Goal: Task Accomplishment & Management: Complete application form

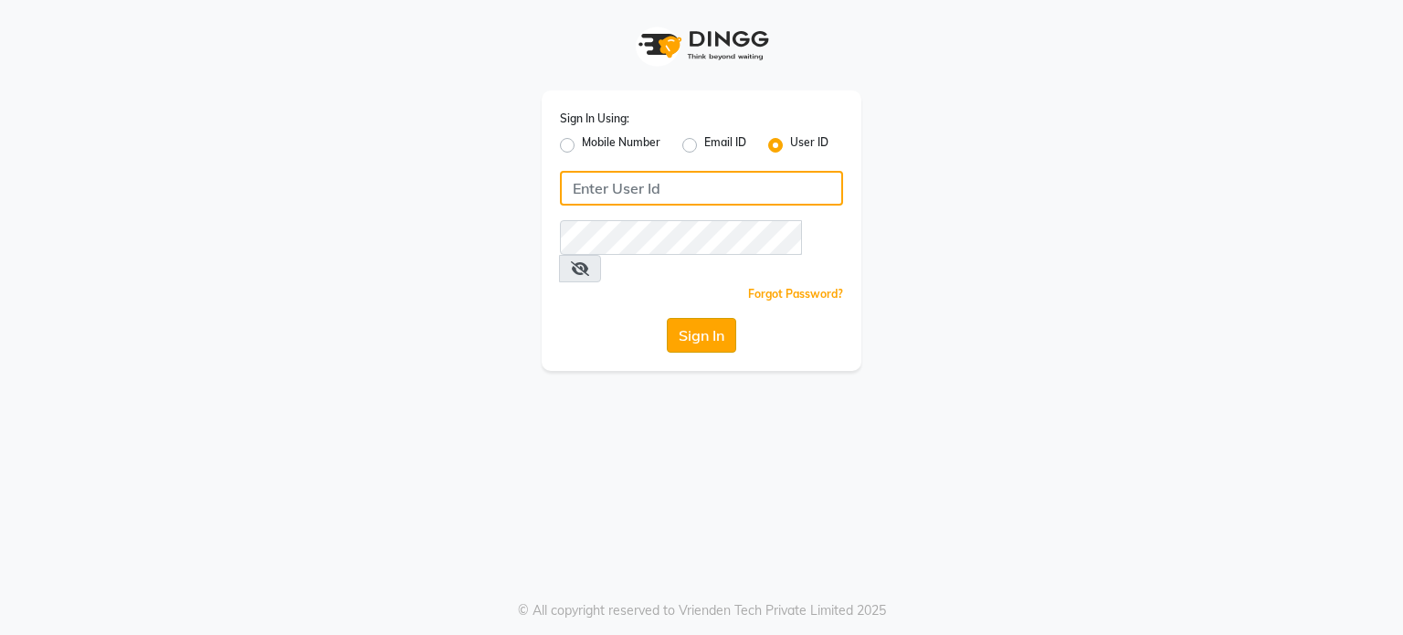
type input "pebbble"
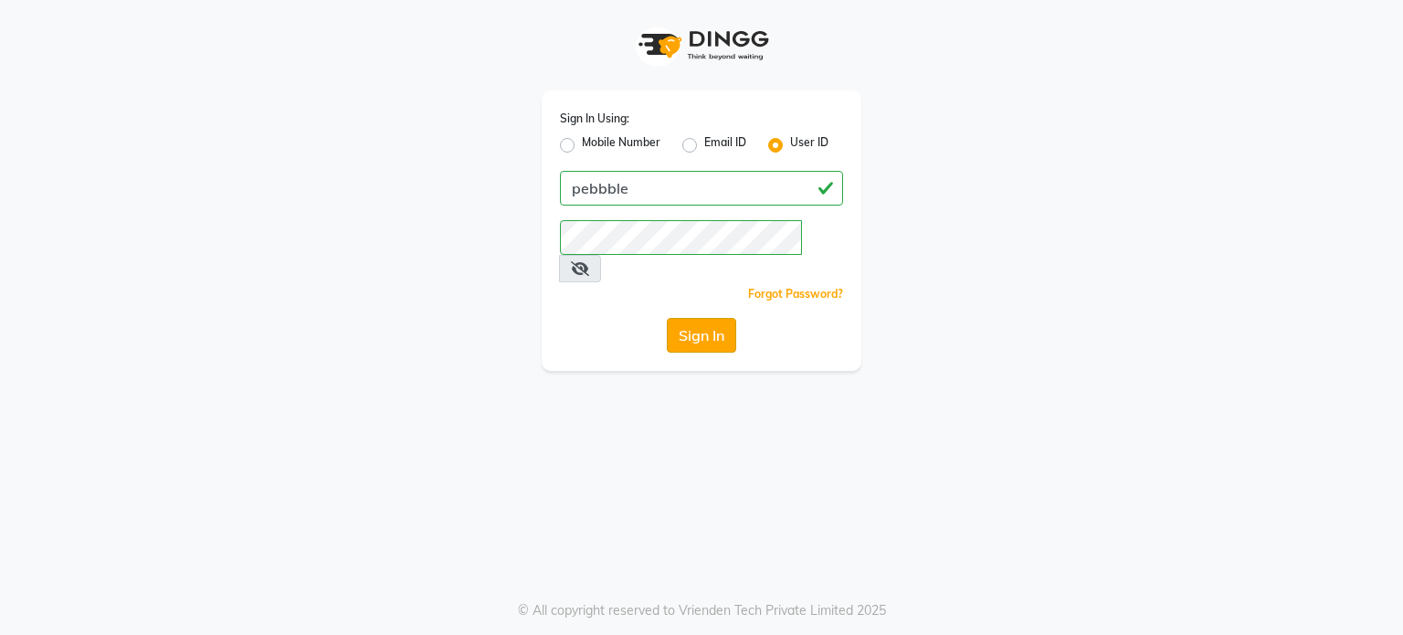
click at [708, 318] on button "Sign In" at bounding box center [701, 335] width 69 height 35
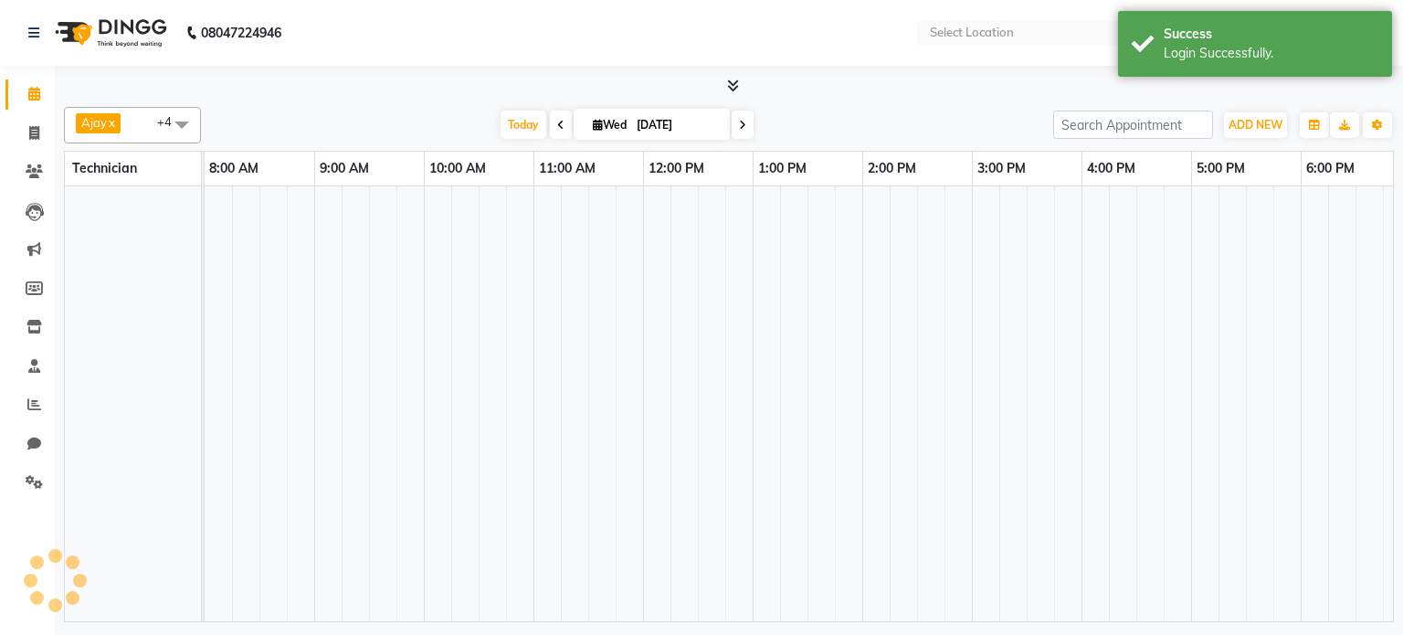
select select "en"
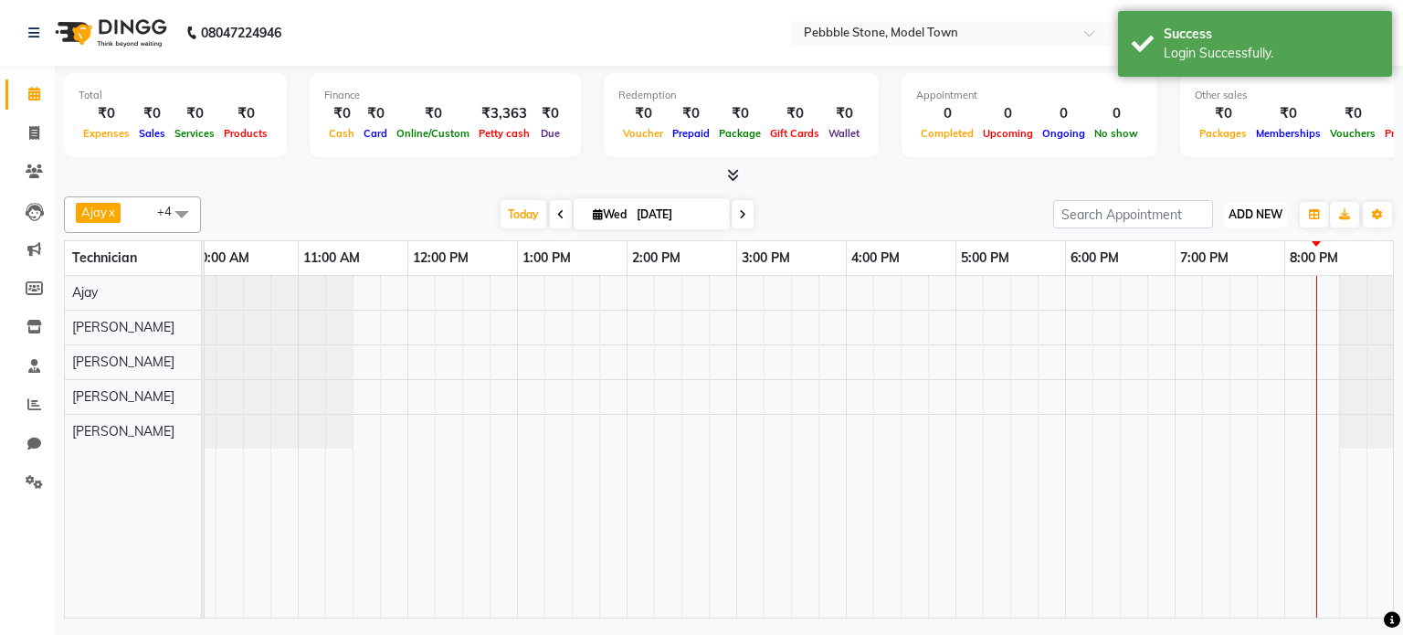
click at [1246, 207] on span "ADD NEW" at bounding box center [1255, 214] width 54 height 14
click at [1198, 297] on link "Add Expense" at bounding box center [1213, 296] width 144 height 24
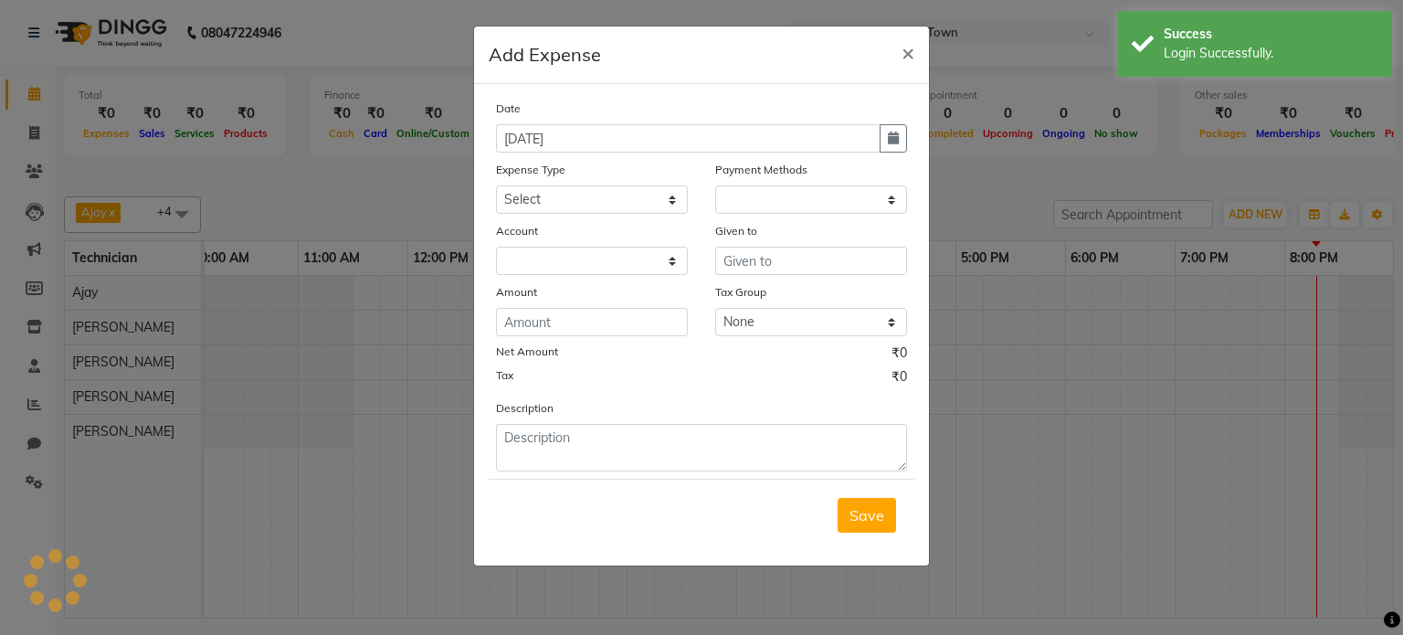
select select "1"
select select "7952"
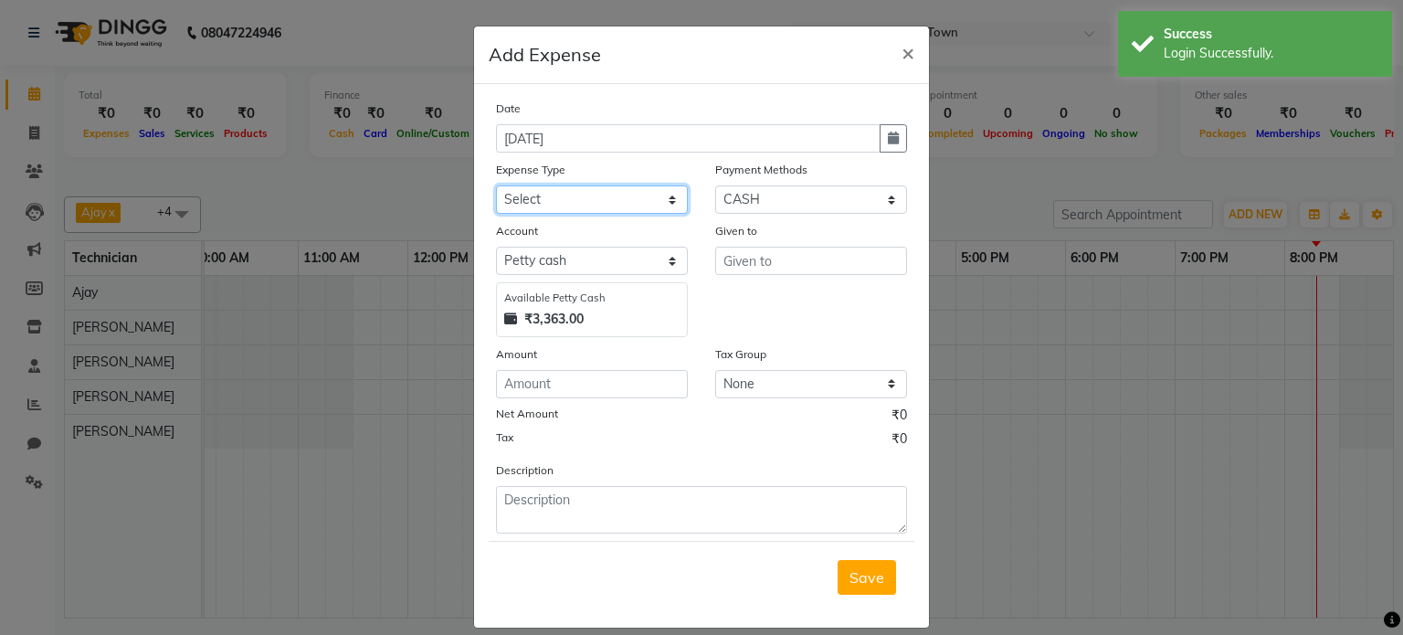
click at [573, 200] on select "Select Advance Salary Bank charges Car maintenance Cash transfer to bank Cash t…" at bounding box center [592, 199] width 192 height 28
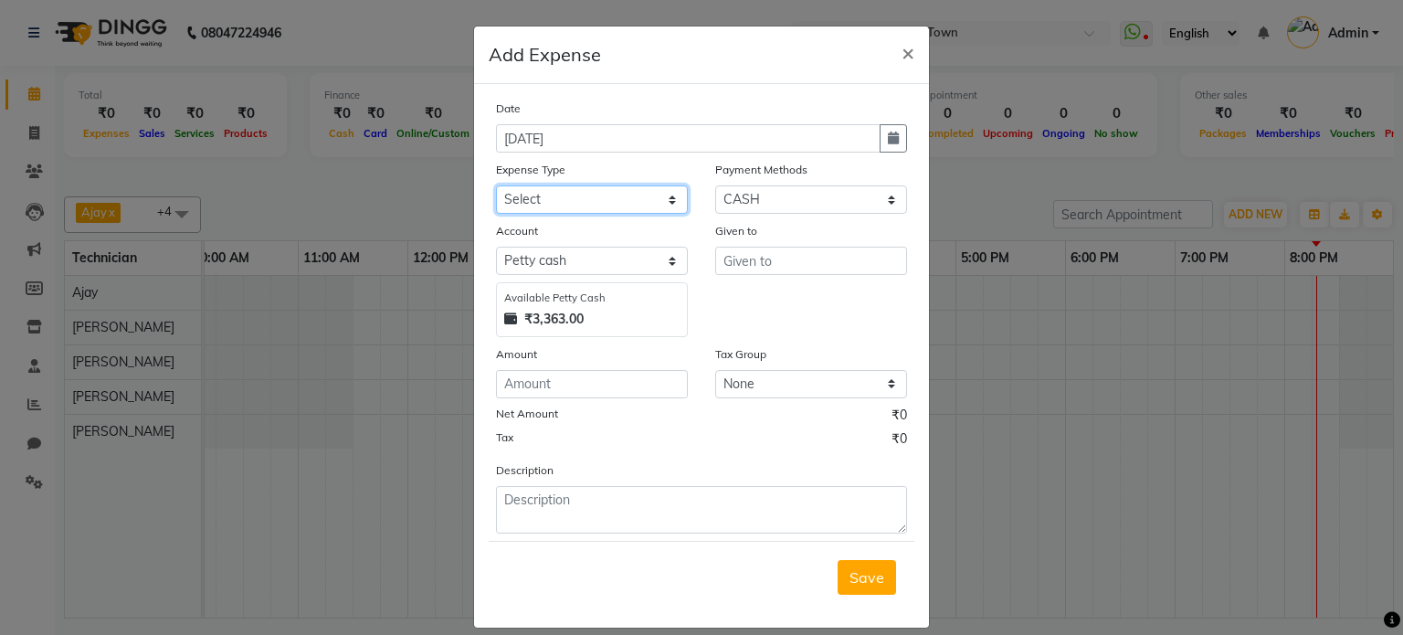
select select "24062"
click at [496, 187] on select "Select Advance Salary Bank charges Car maintenance Cash transfer to bank Cash t…" at bounding box center [592, 199] width 192 height 28
click at [745, 265] on input "text" at bounding box center [811, 261] width 192 height 28
type input "Ajay"
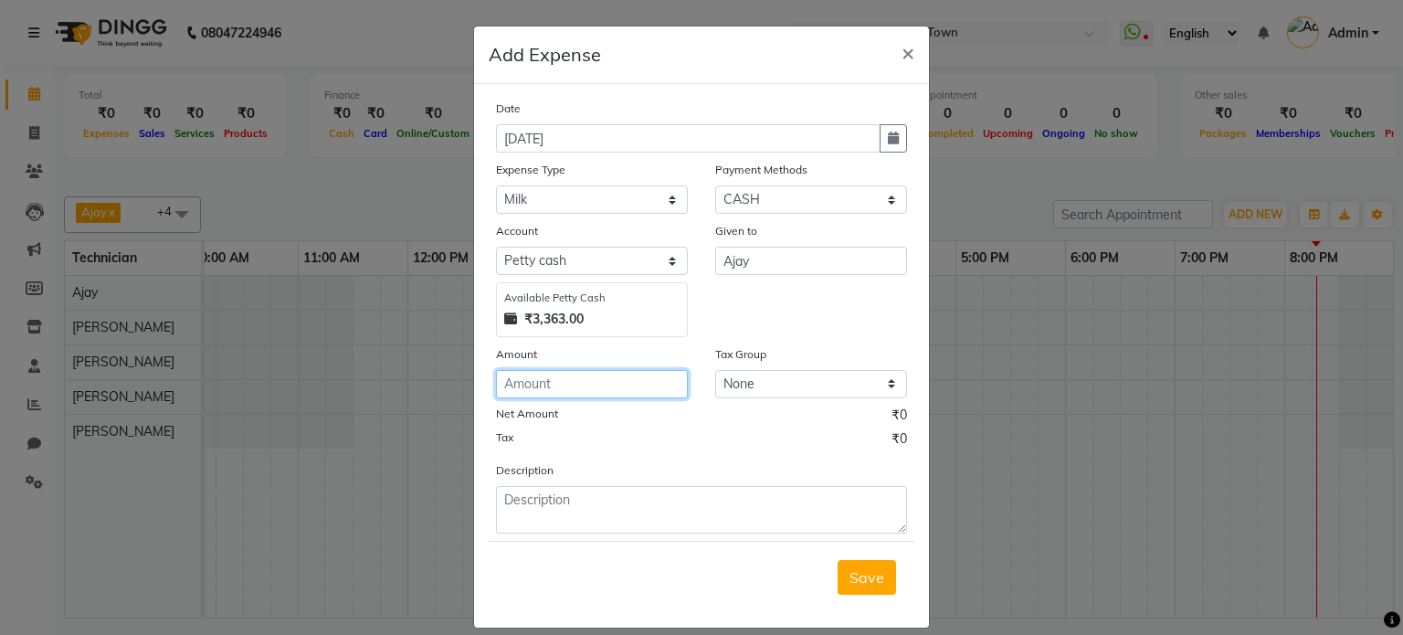
click at [573, 383] on input "number" at bounding box center [592, 384] width 192 height 28
type input "68"
click at [875, 583] on span "Save" at bounding box center [866, 577] width 35 height 18
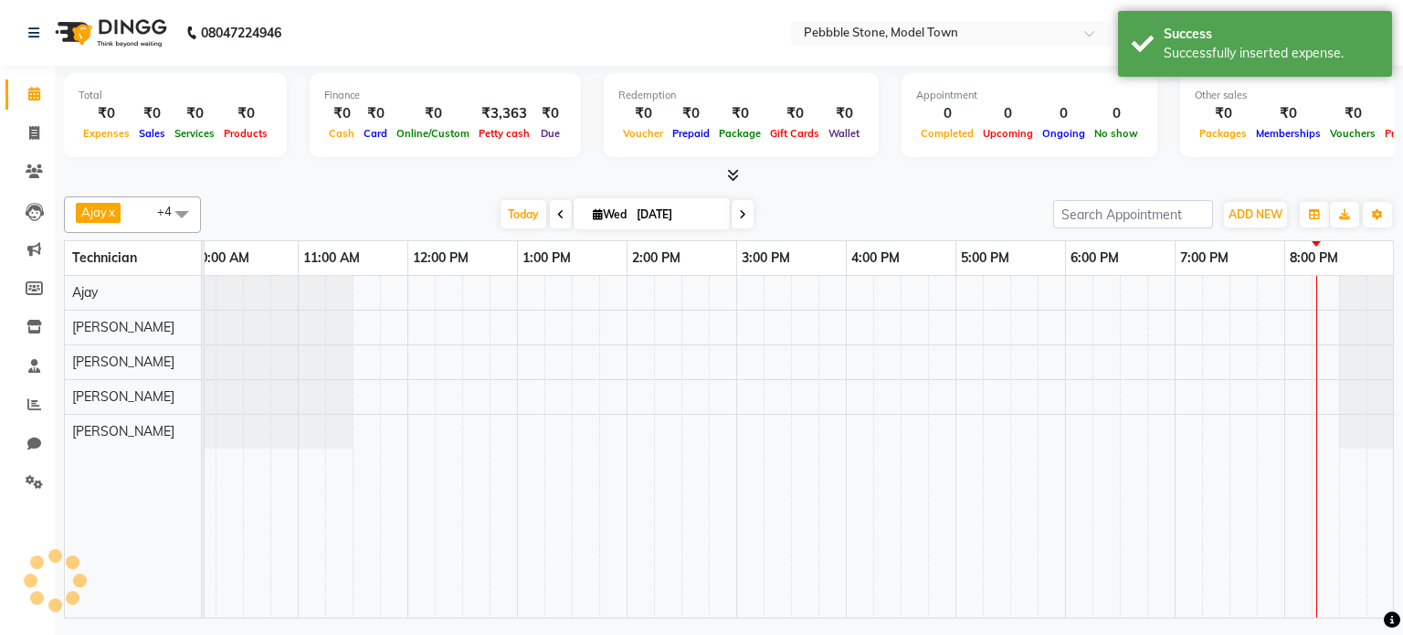
click at [727, 176] on icon at bounding box center [733, 175] width 12 height 14
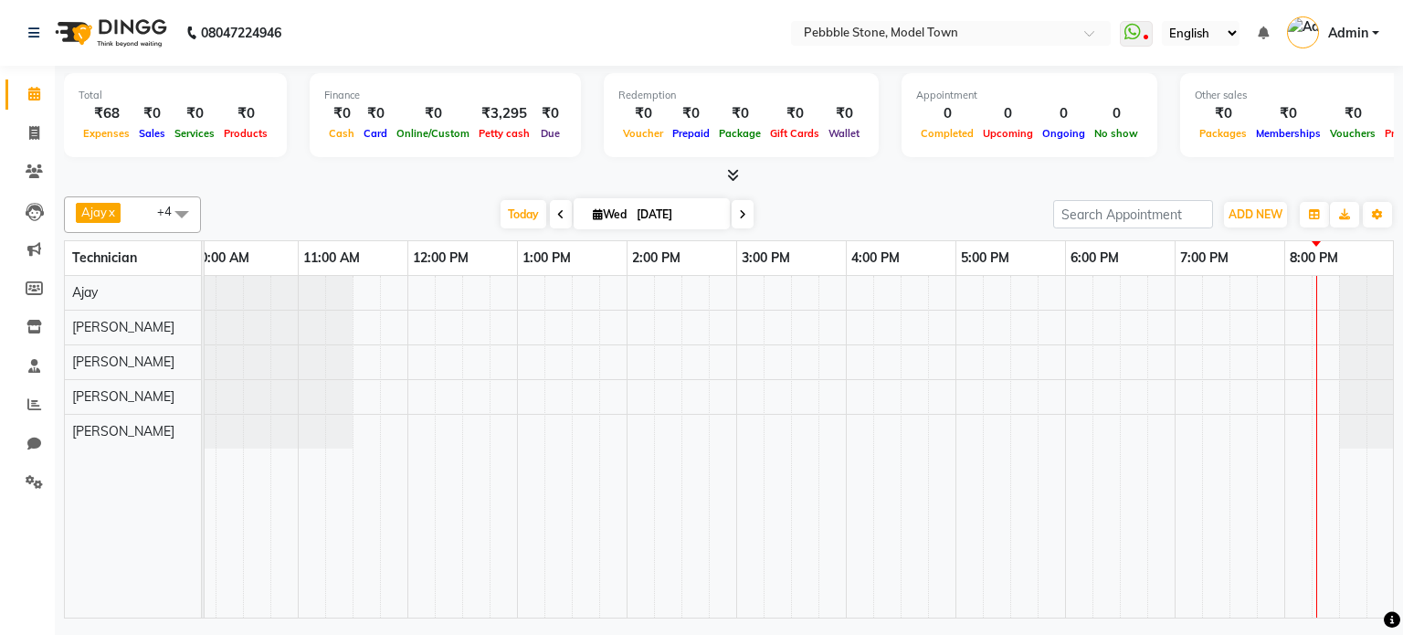
click at [1354, 37] on span "Admin" at bounding box center [1348, 33] width 40 height 19
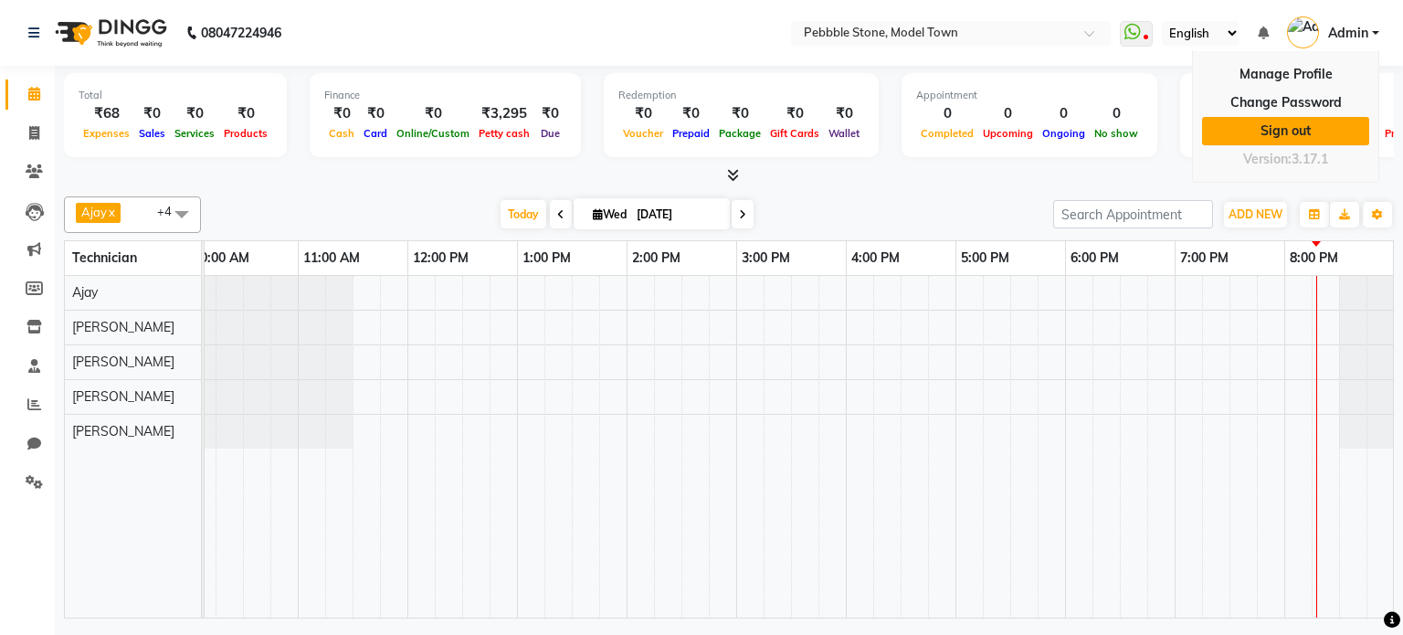
click at [1263, 127] on link "Sign out" at bounding box center [1285, 131] width 167 height 28
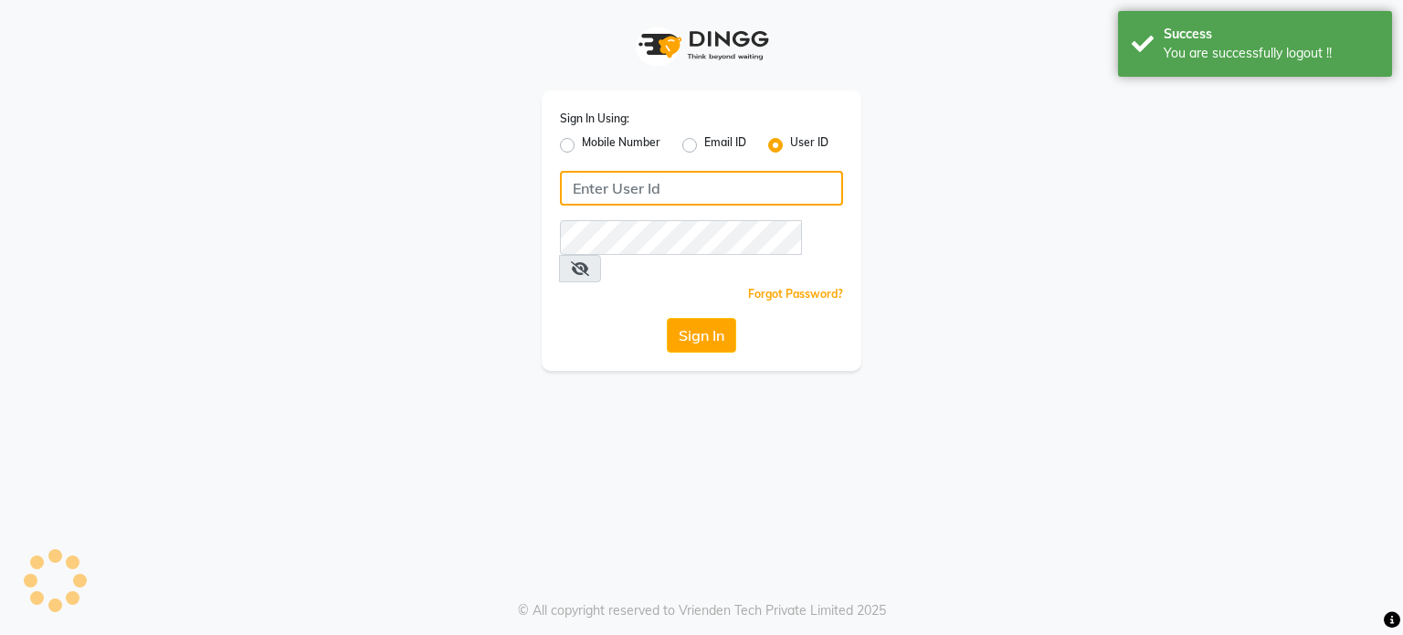
type input "pebbble"
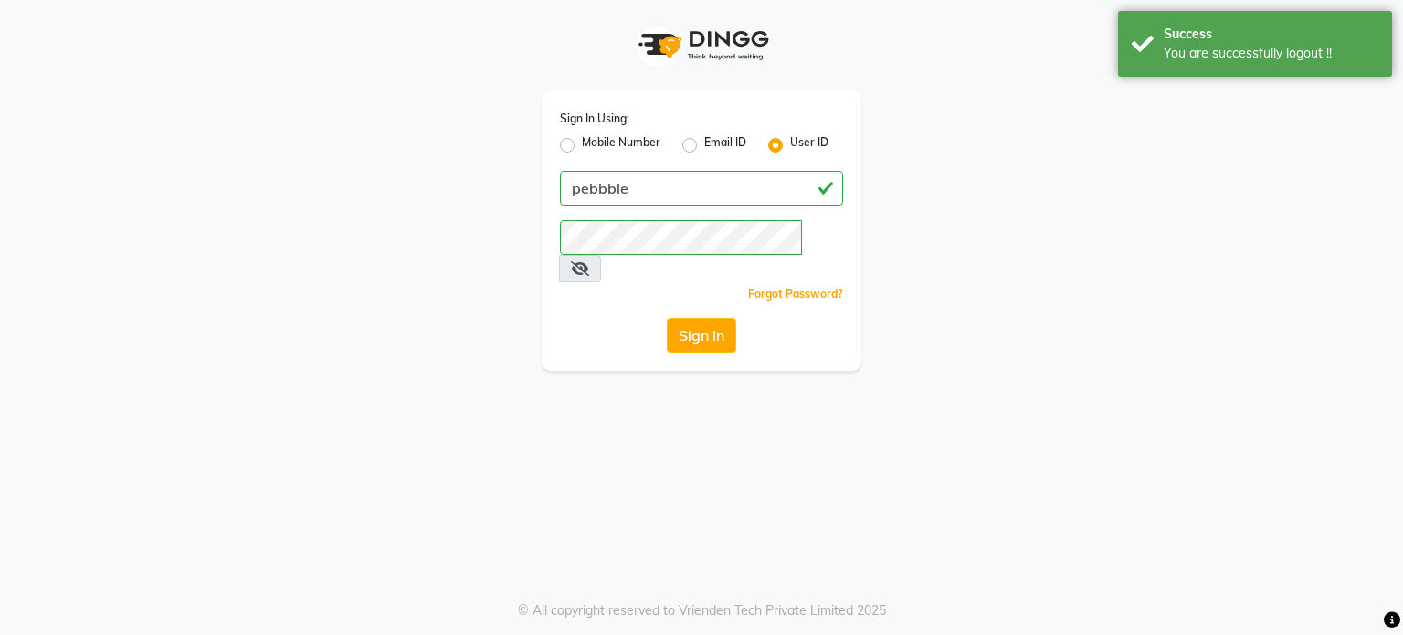
click at [582, 145] on label "Mobile Number" at bounding box center [621, 145] width 79 height 22
click at [582, 145] on input "Mobile Number" at bounding box center [588, 140] width 12 height 12
radio input "true"
radio input "false"
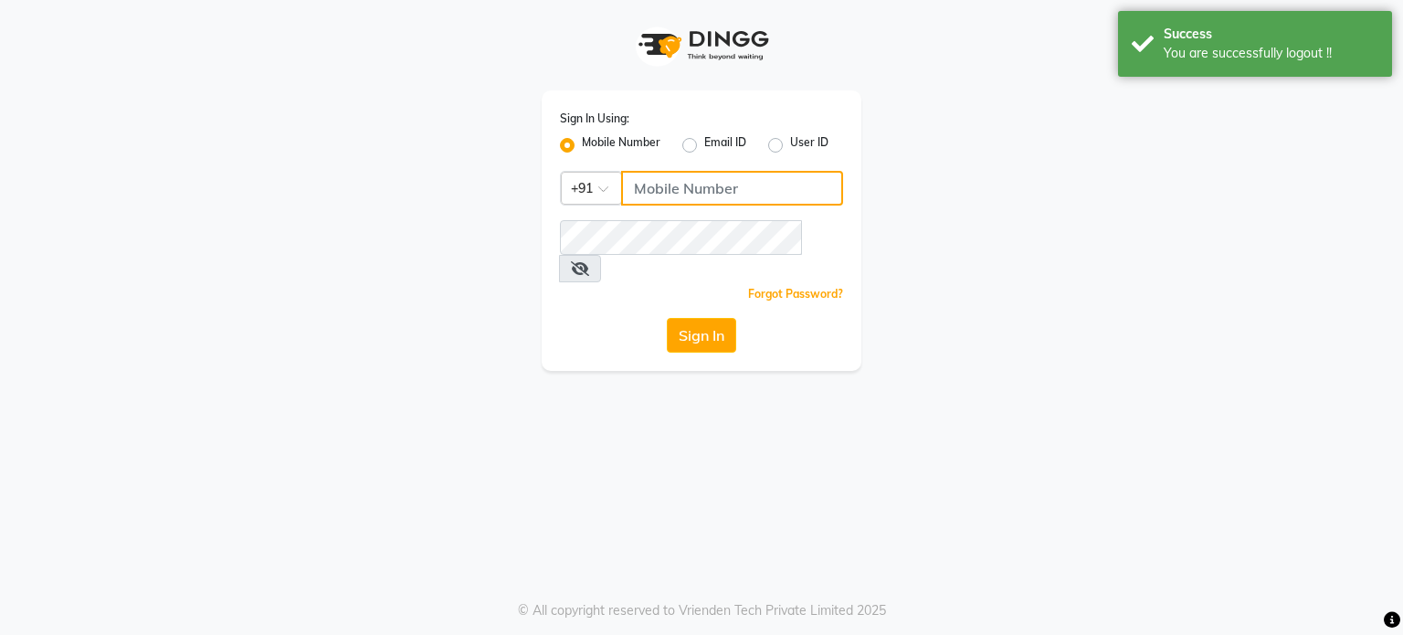
click at [658, 185] on input "Username" at bounding box center [732, 188] width 222 height 35
type input "9811734462"
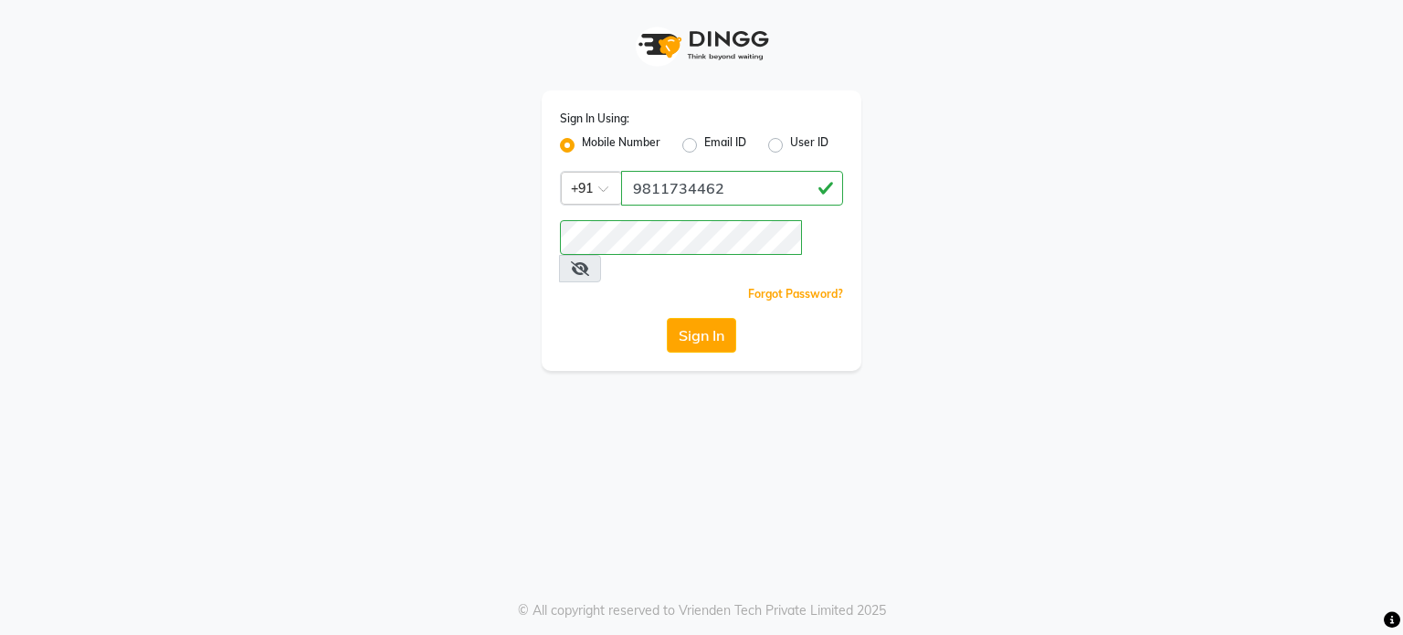
click at [562, 318] on div "Sign In" at bounding box center [701, 335] width 283 height 35
click at [684, 318] on button "Sign In" at bounding box center [701, 335] width 69 height 35
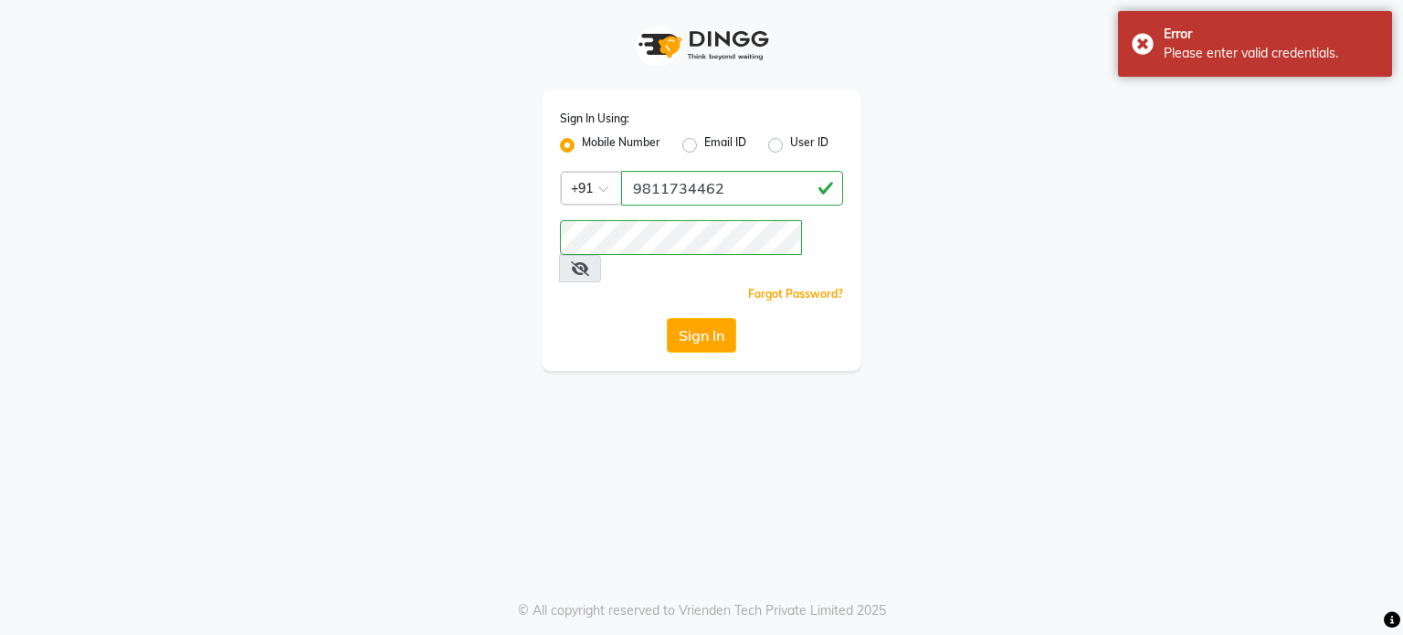
click at [589, 261] on icon at bounding box center [580, 268] width 18 height 15
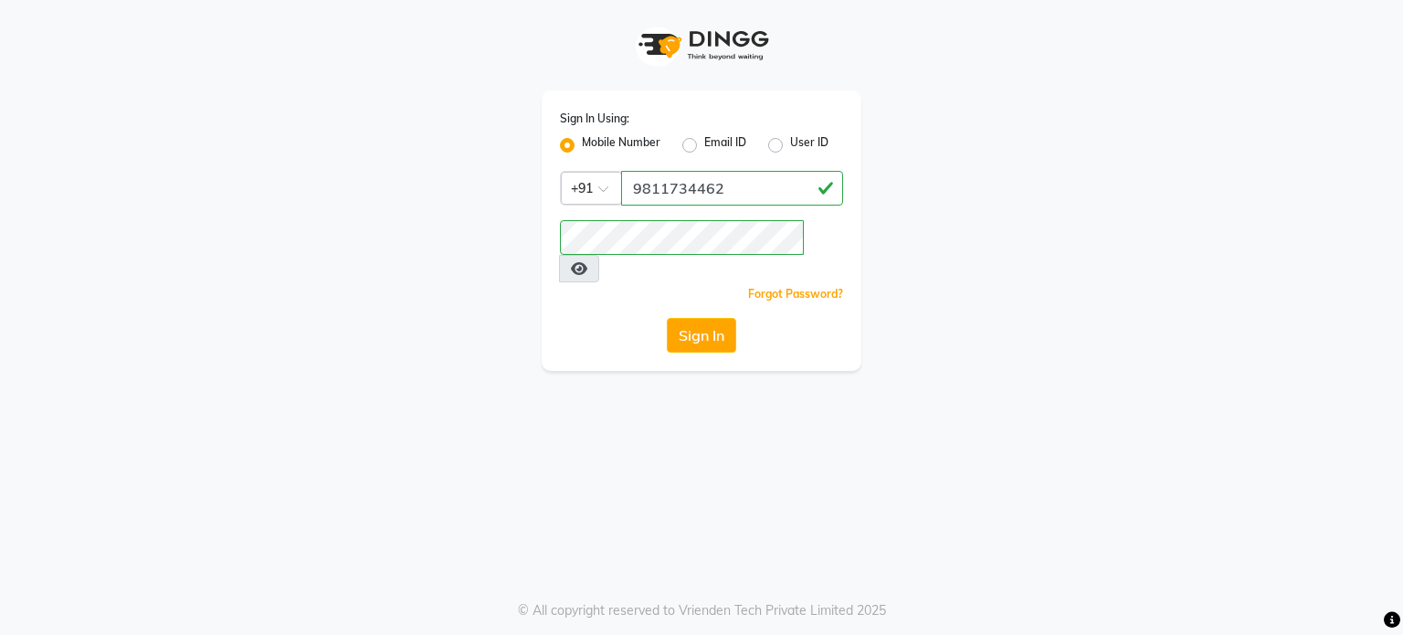
click at [583, 284] on div "Forgot Password?" at bounding box center [701, 293] width 283 height 19
click at [678, 318] on button "Sign In" at bounding box center [701, 335] width 69 height 35
